Goal: Transaction & Acquisition: Subscribe to service/newsletter

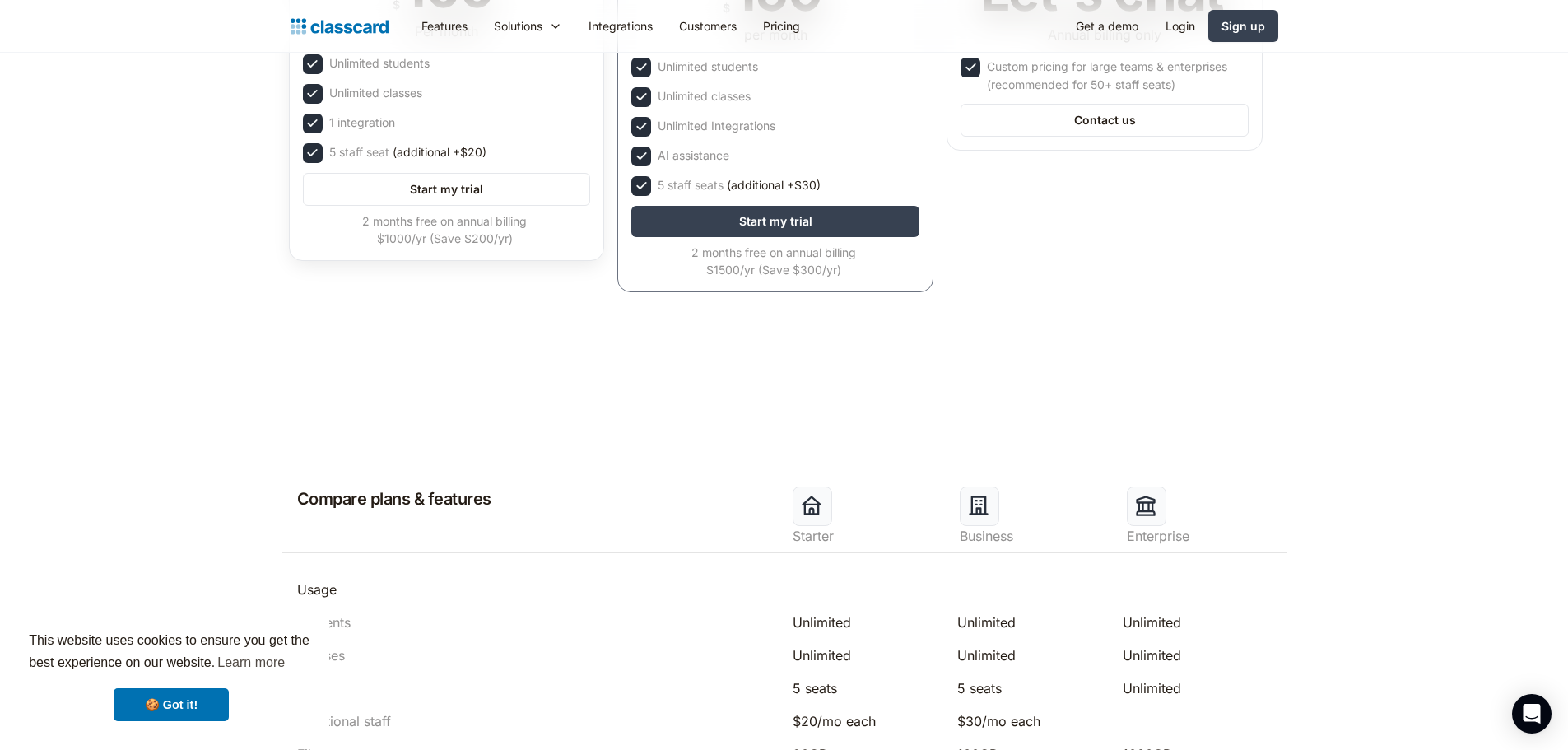
scroll to position [165, 0]
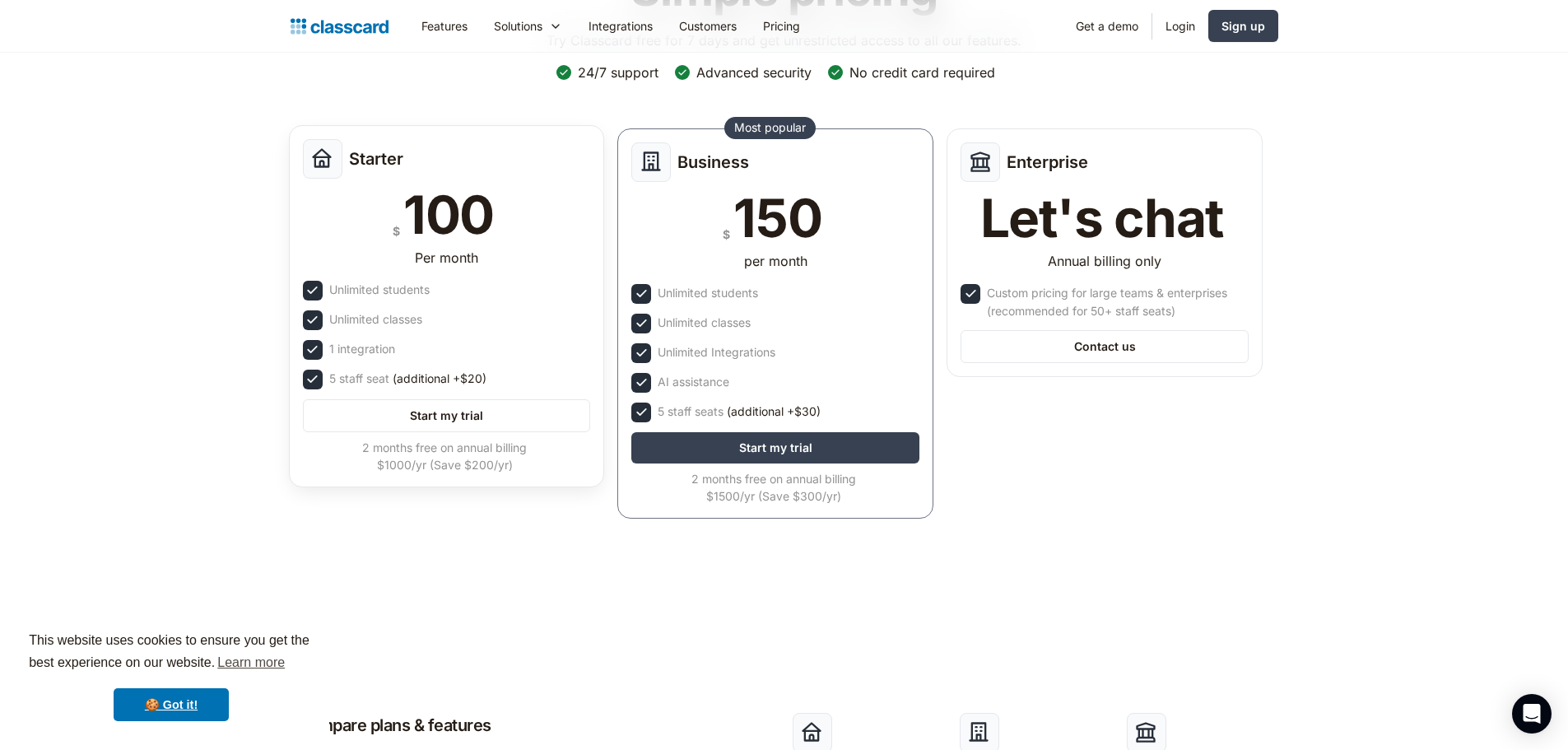
click at [526, 333] on div "Starter $ 100 Per month Unlimited students Unlimited classes 1 integration 5 st…" at bounding box center [447, 306] width 316 height 362
click at [505, 412] on link "Start my trial" at bounding box center [447, 415] width 288 height 33
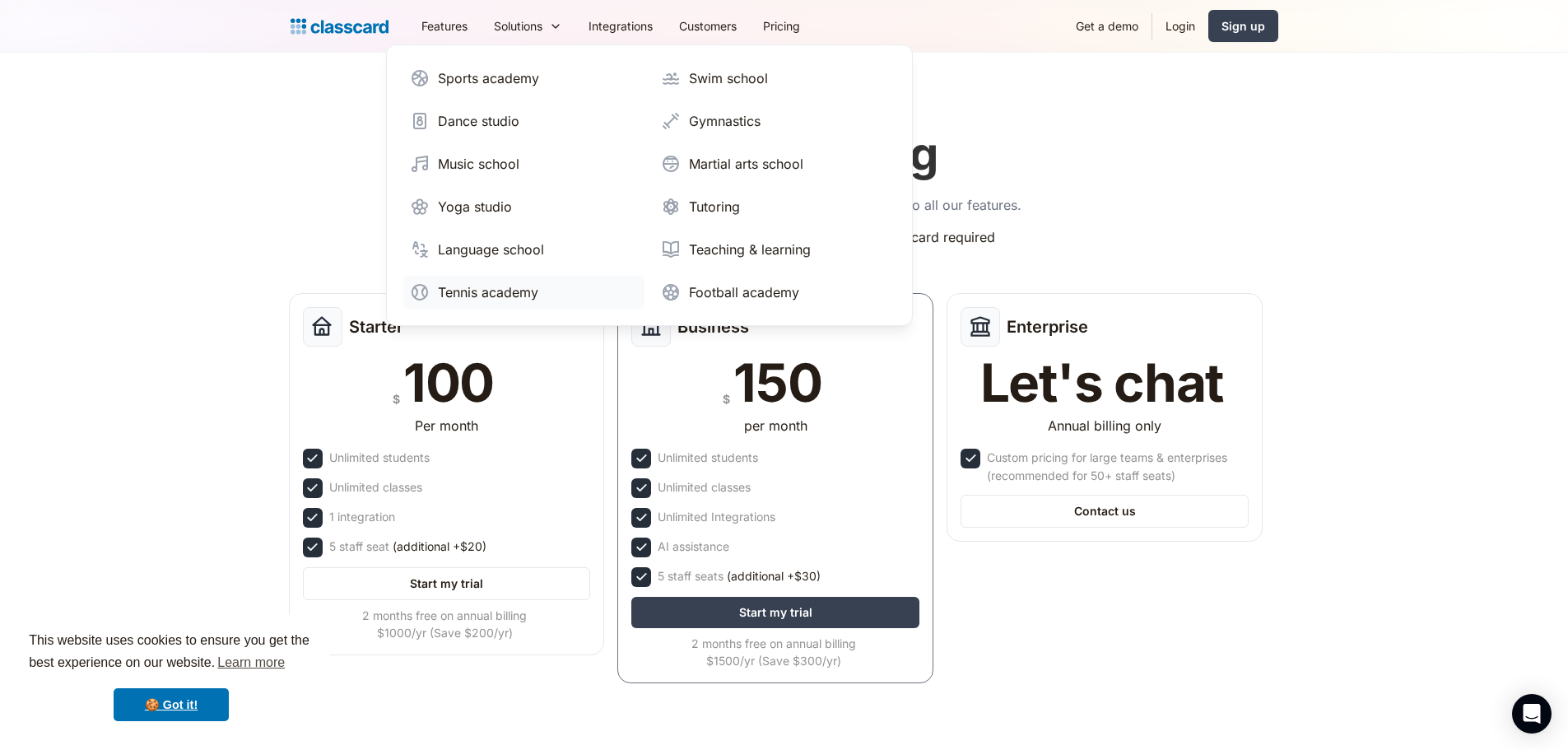
click at [508, 299] on div "Tennis academy" at bounding box center [487, 292] width 100 height 20
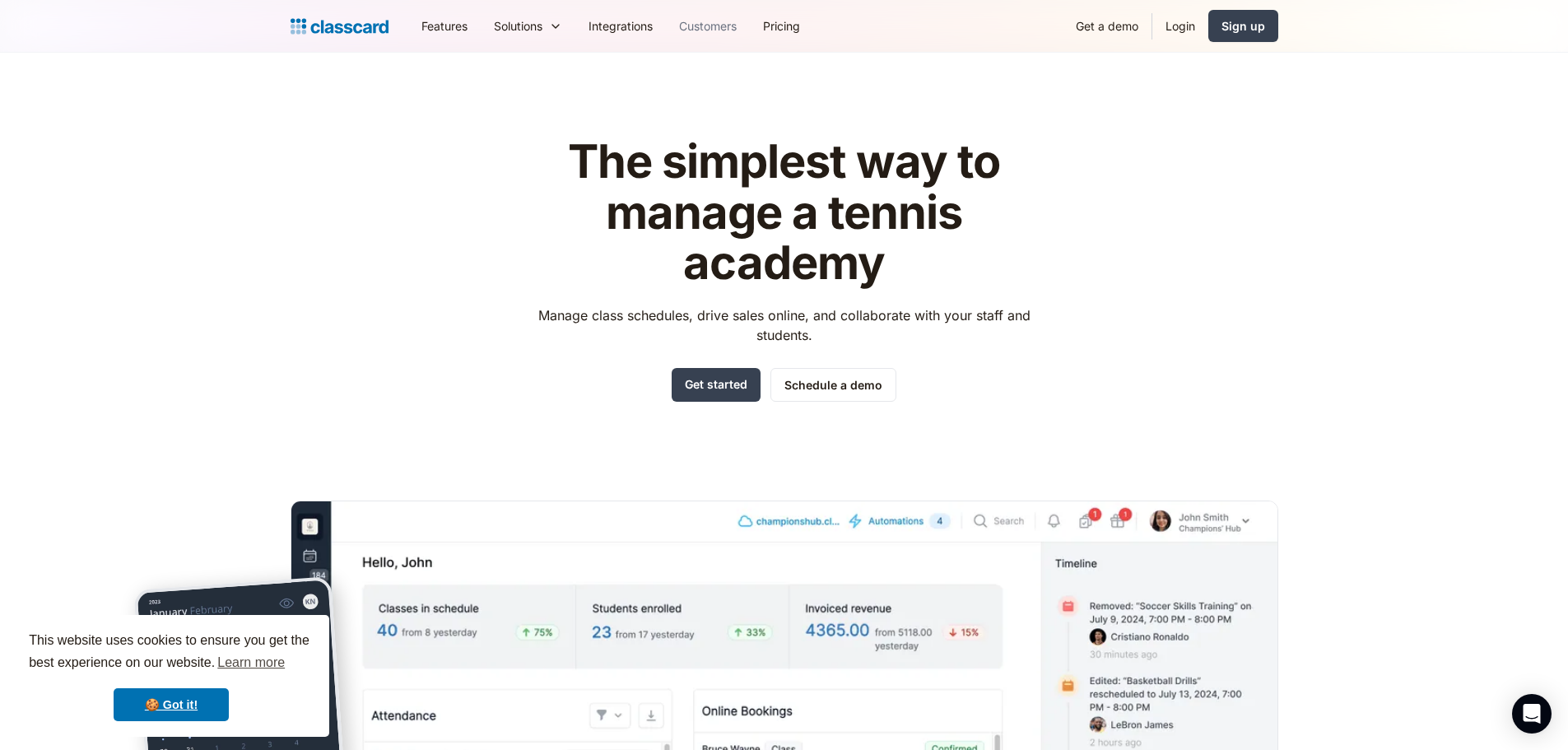
click at [710, 28] on link "Customers" at bounding box center [708, 26] width 84 height 37
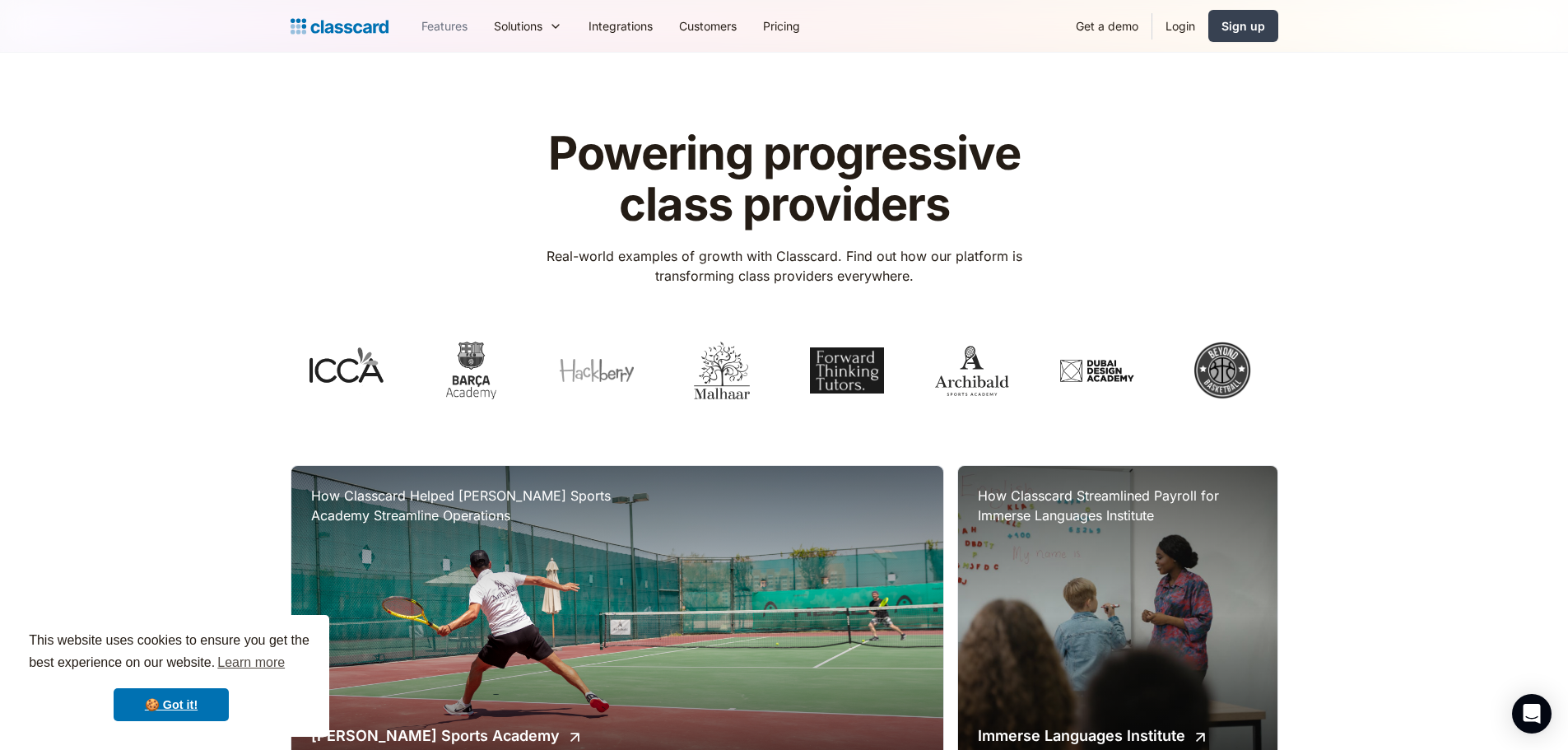
click at [450, 32] on link "Features" at bounding box center [444, 26] width 72 height 37
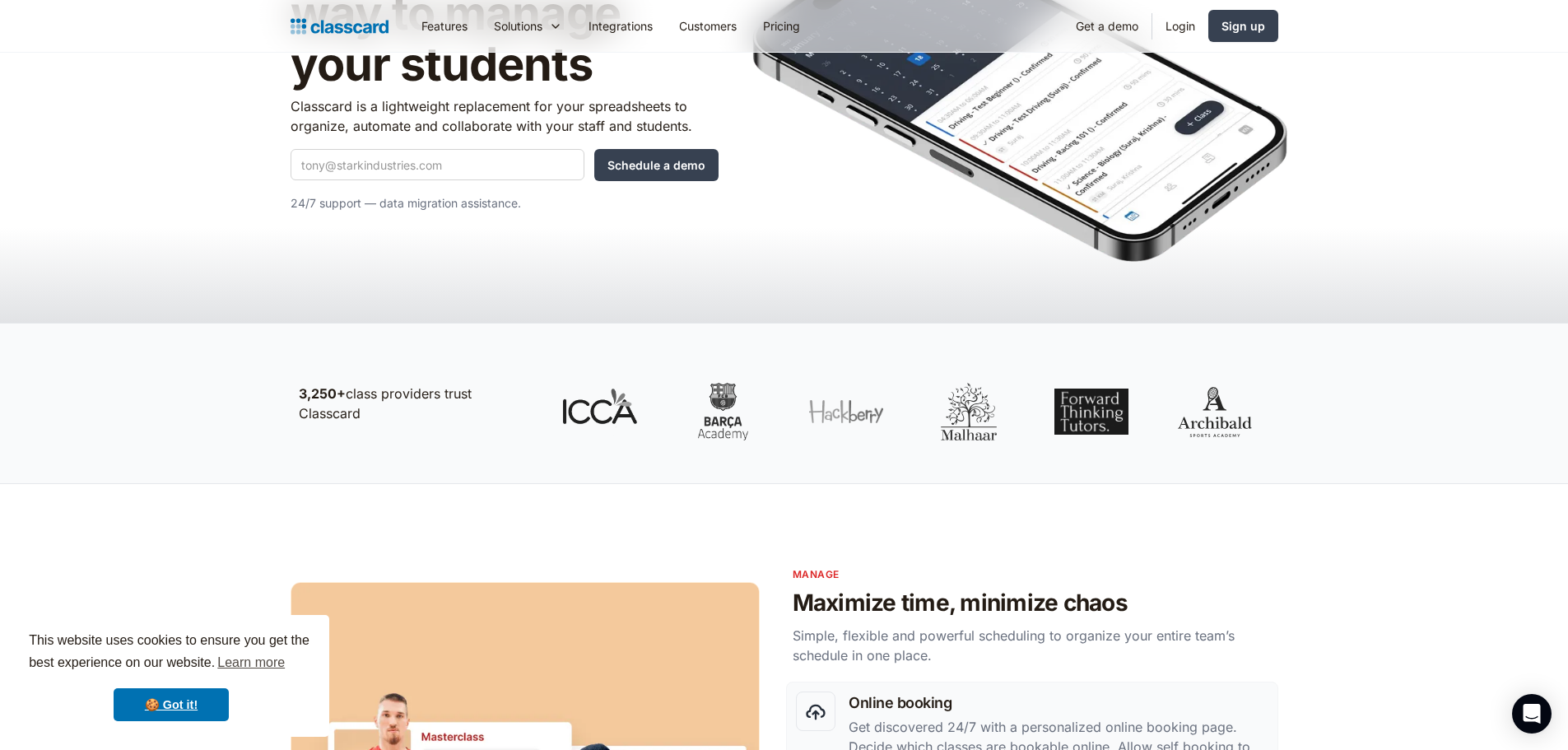
scroll to position [82, 0]
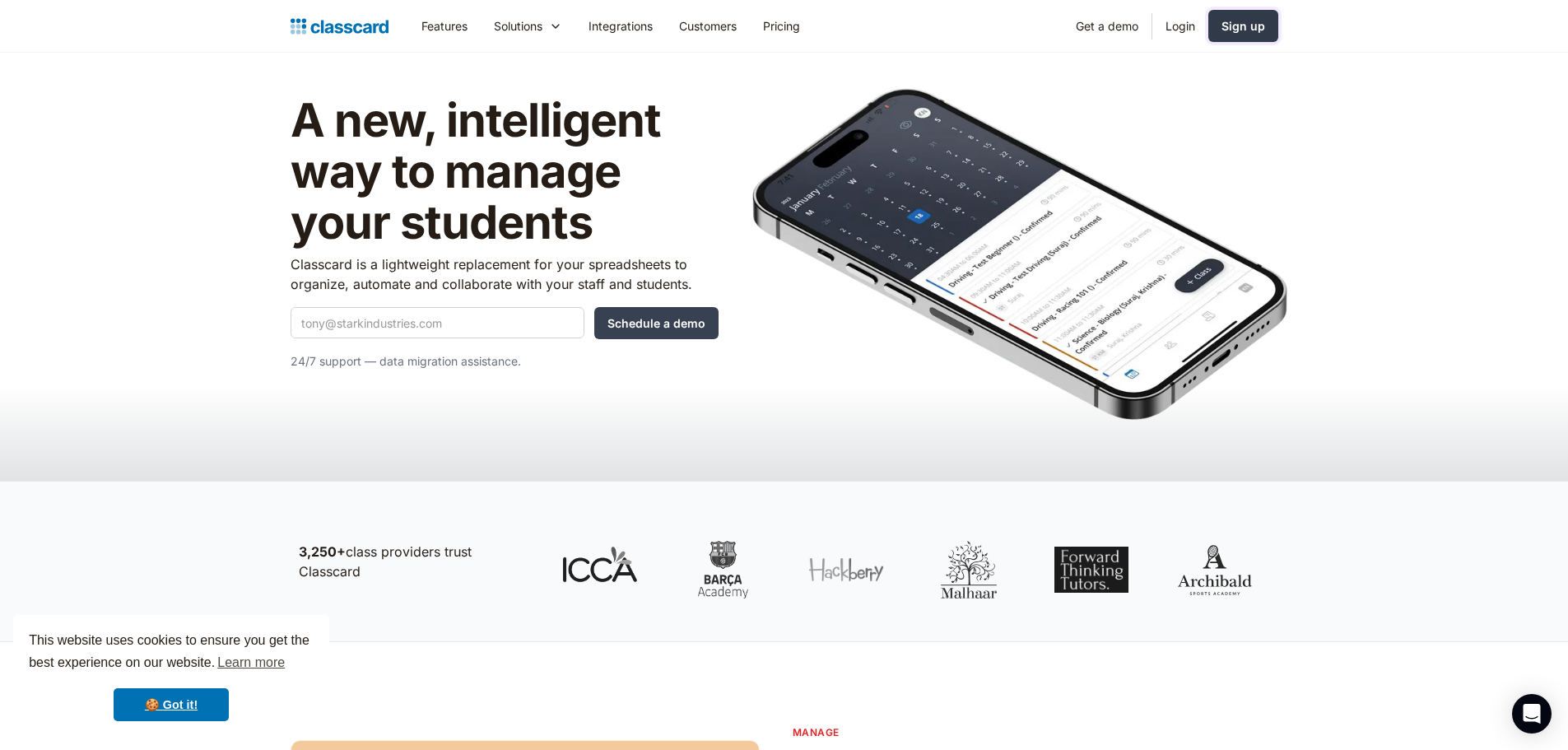
click at [1236, 14] on link "Sign up" at bounding box center [1243, 26] width 70 height 32
